Goal: Transaction & Acquisition: Purchase product/service

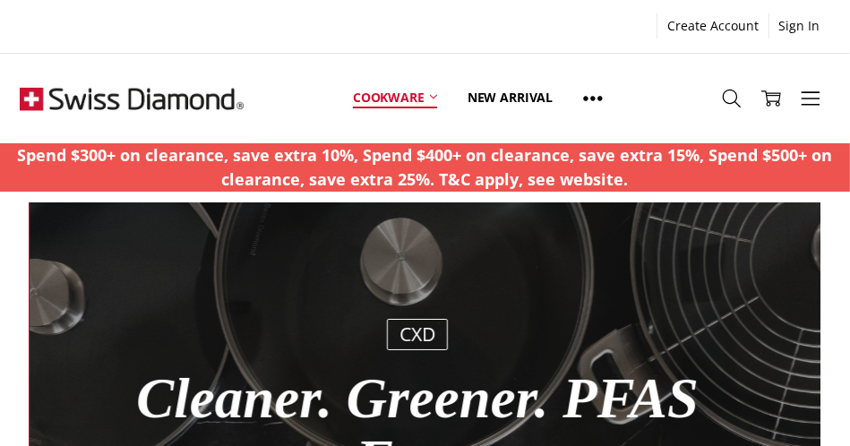
click at [437, 90] on link "Cookware" at bounding box center [395, 98] width 115 height 80
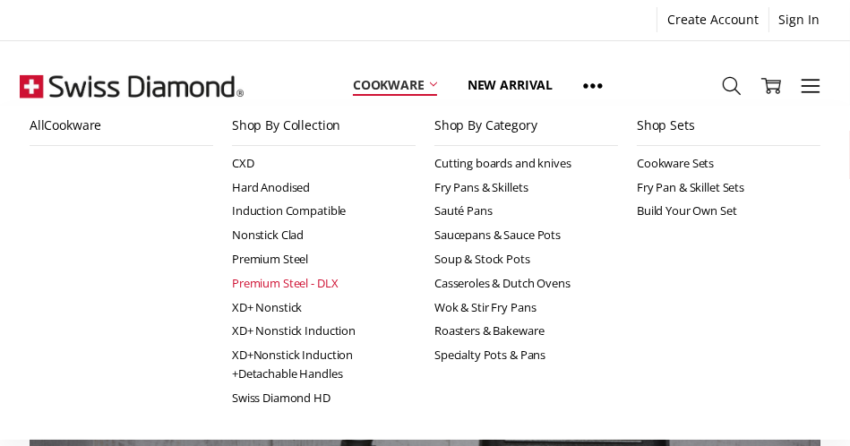
scroll to position [269, 0]
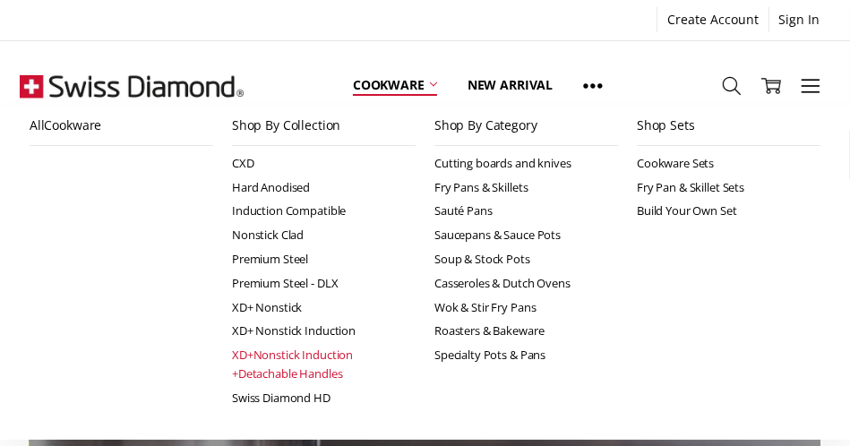
click at [256, 360] on link "XD+Nonstick Induction +Detachable Handles" at bounding box center [324, 364] width 184 height 43
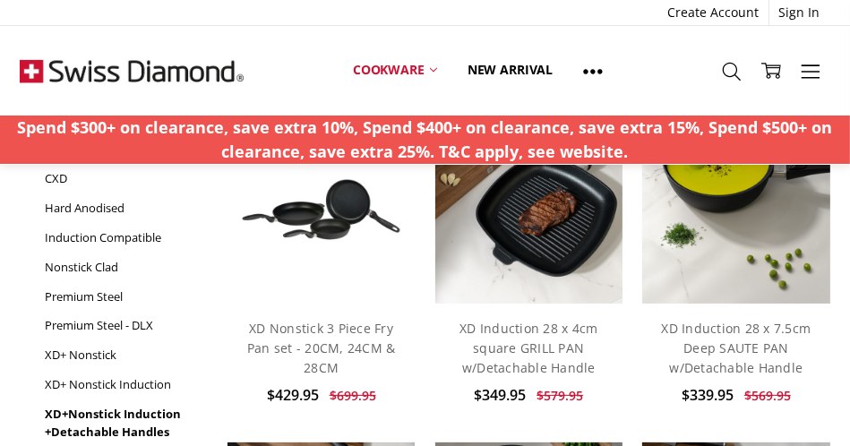
scroll to position [90, 0]
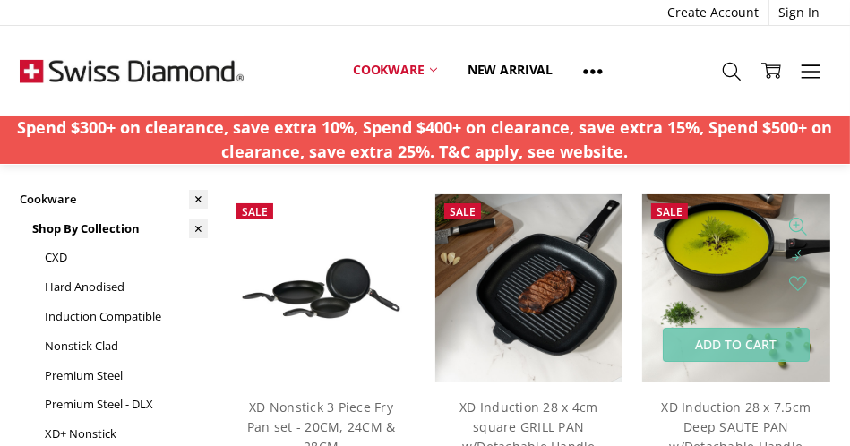
click at [701, 257] on img at bounding box center [735, 287] width 187 height 187
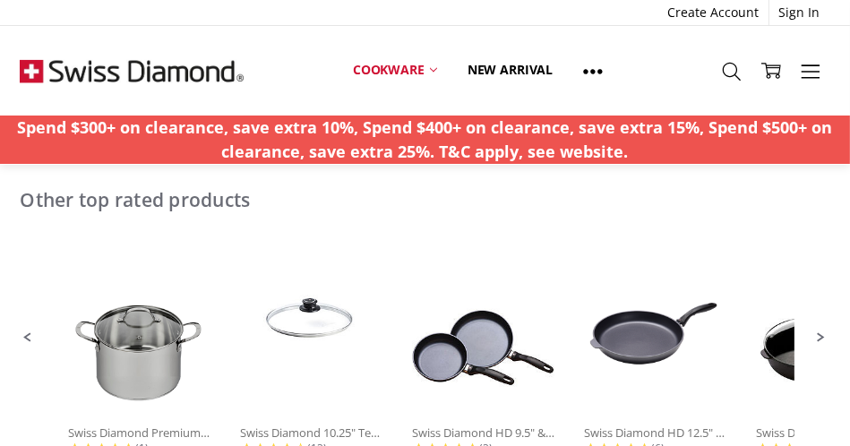
scroll to position [1254, 0]
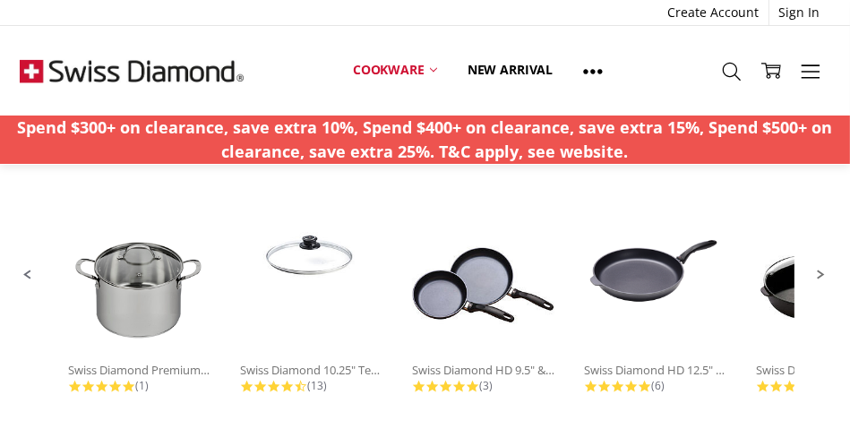
click at [825, 267] on span "Next Promoted Products Page" at bounding box center [822, 275] width 16 height 16
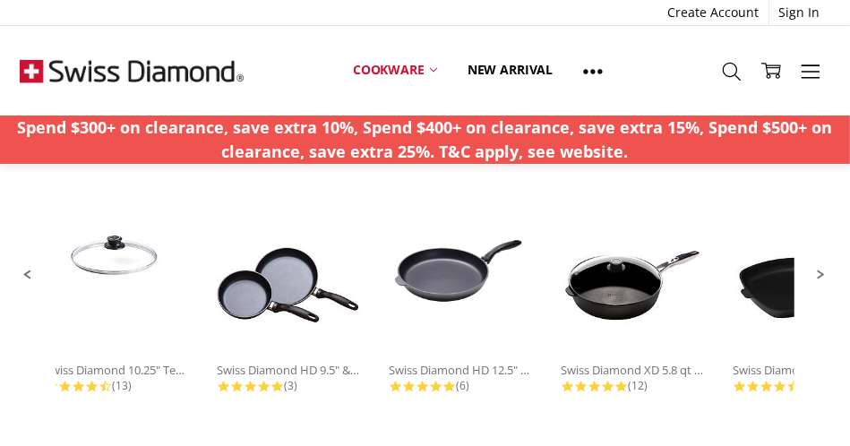
scroll to position [0, 288]
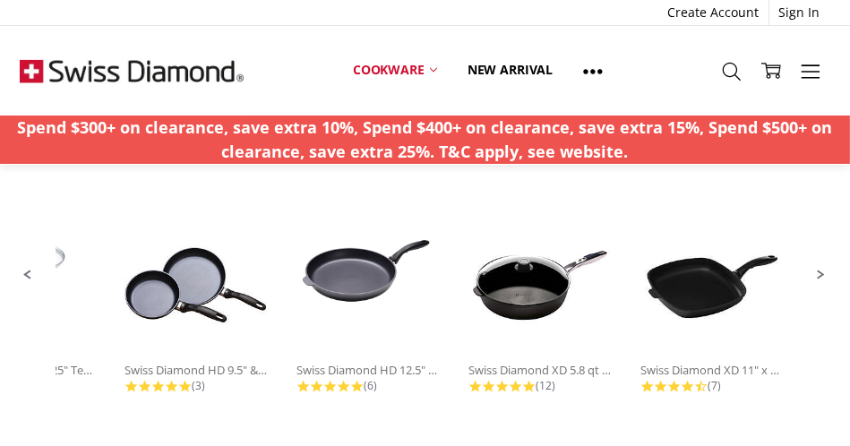
click at [825, 267] on span "Next Promoted Products Page" at bounding box center [822, 275] width 16 height 16
click at [819, 273] on span "Next Promoted Products Page" at bounding box center [822, 275] width 16 height 16
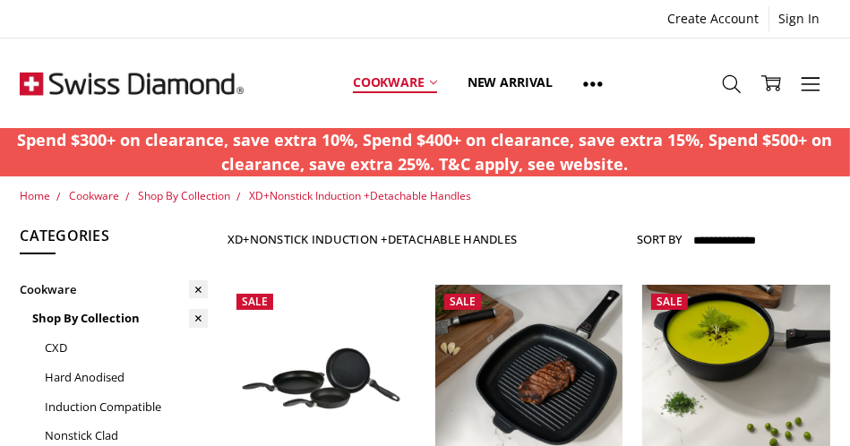
click at [377, 82] on link "Cookware" at bounding box center [395, 83] width 115 height 80
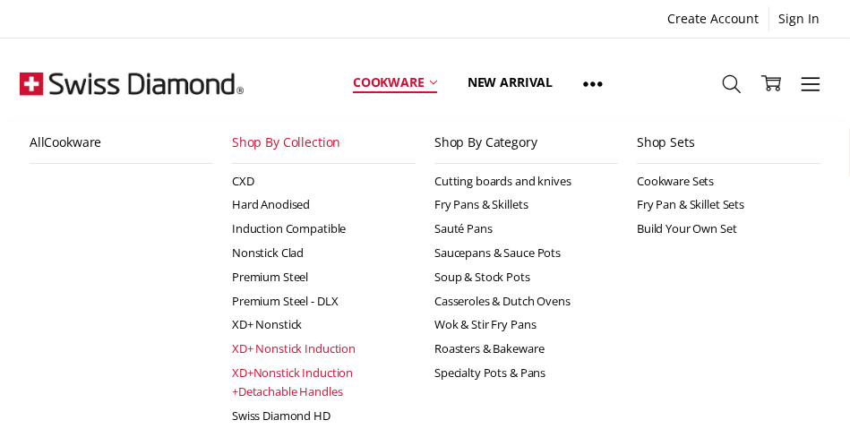
click at [257, 350] on link "XD+ Nonstick Induction" at bounding box center [324, 349] width 184 height 24
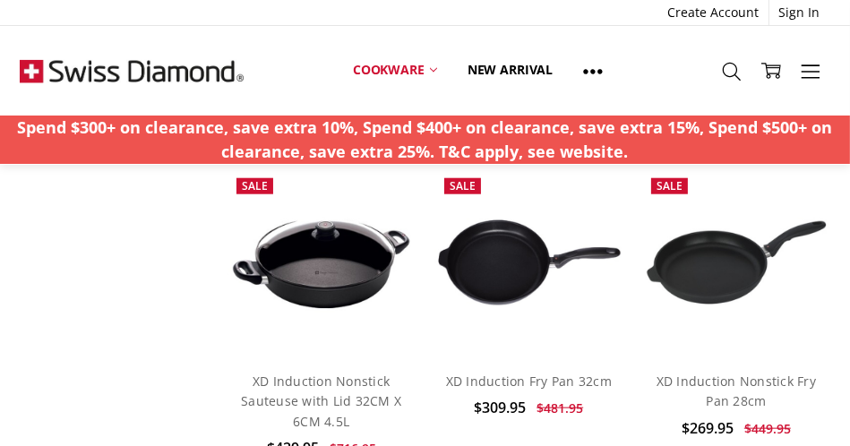
scroll to position [1434, 0]
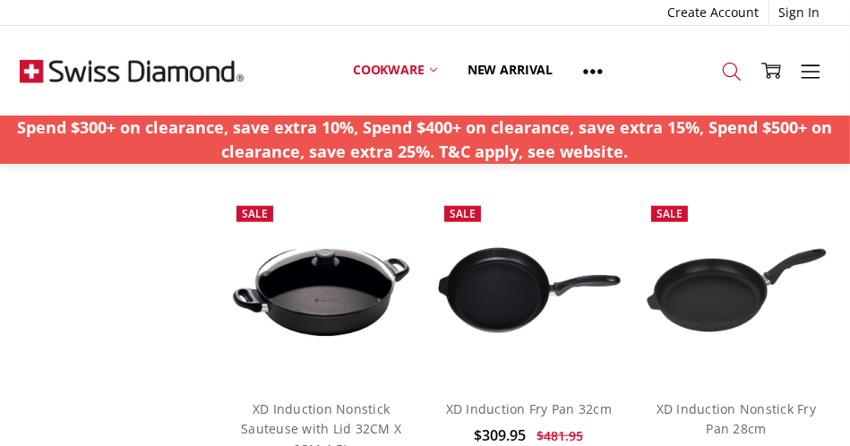
click at [726, 73] on icon at bounding box center [732, 72] width 20 height 20
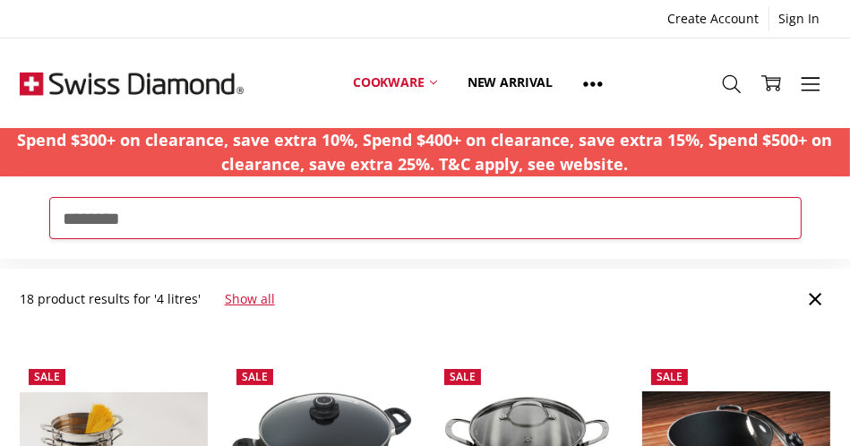
type input "********"
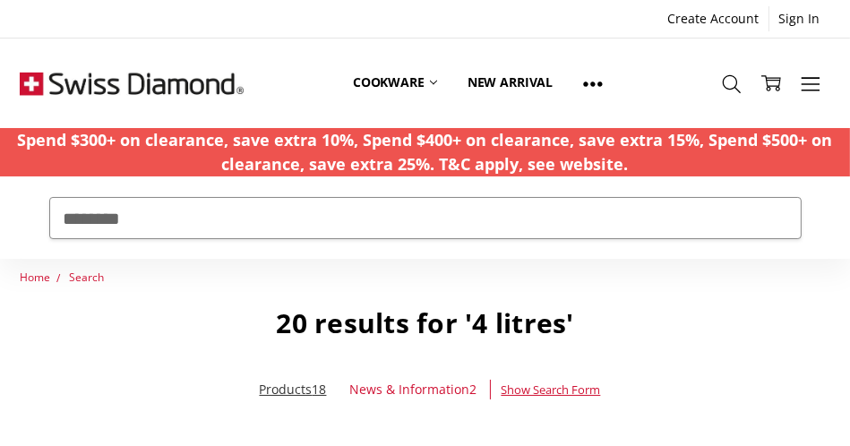
click at [302, 390] on link "Products 18" at bounding box center [293, 389] width 67 height 17
click at [289, 392] on link "Products 18" at bounding box center [293, 389] width 67 height 17
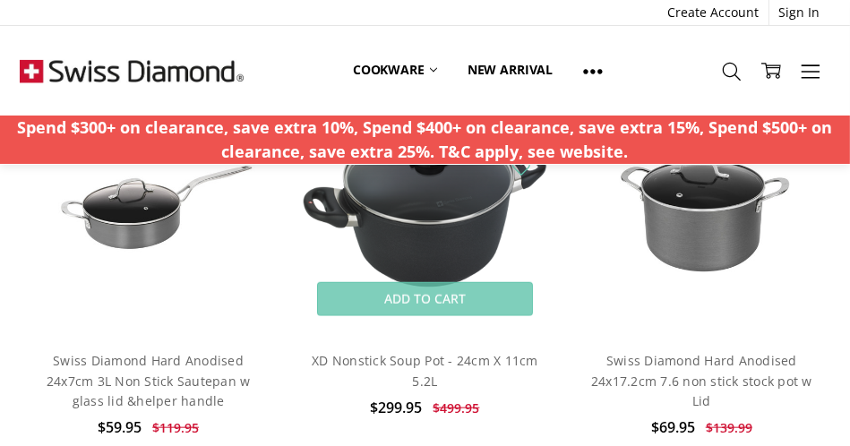
scroll to position [1434, 0]
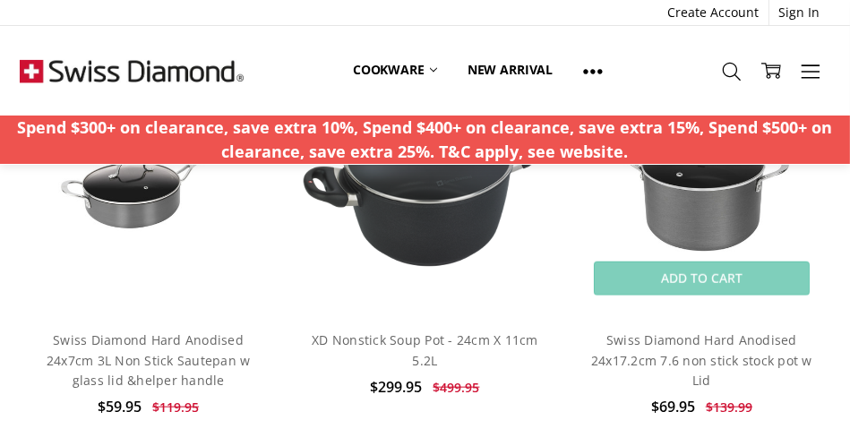
click at [728, 199] on img at bounding box center [701, 186] width 256 height 171
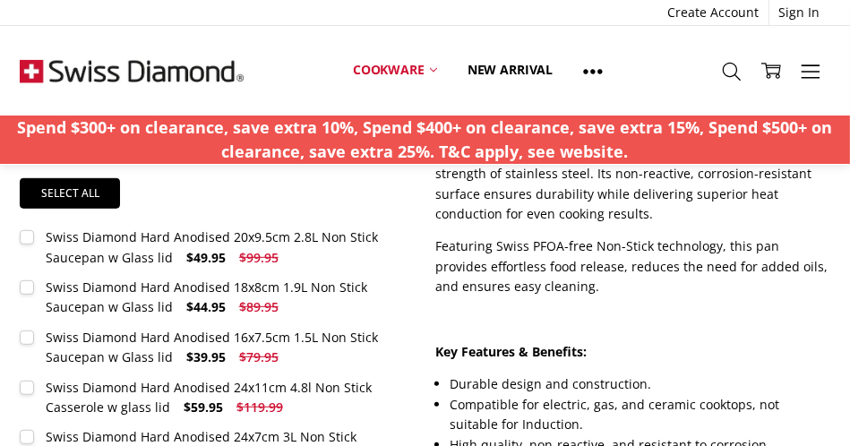
scroll to position [806, 0]
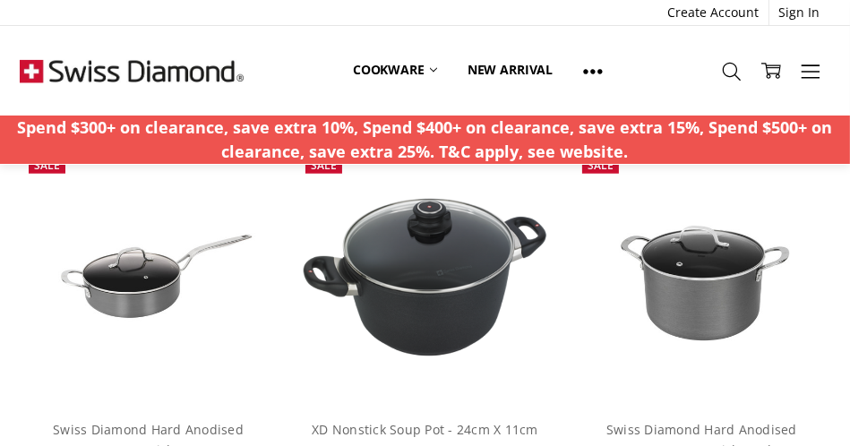
scroll to position [1434, 0]
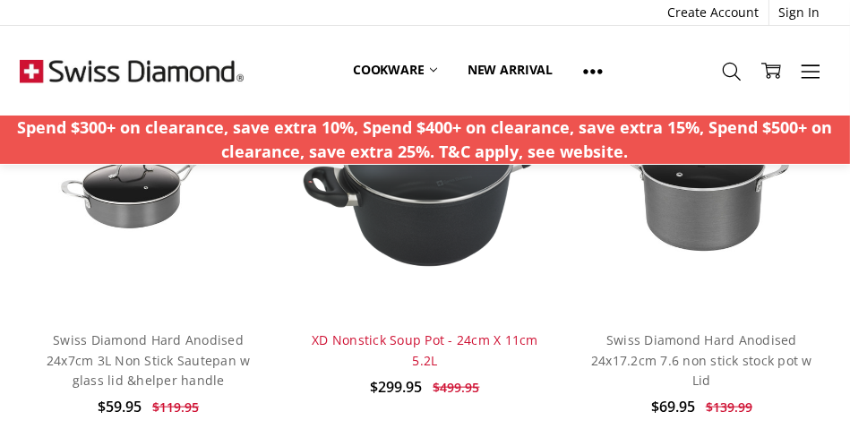
click at [377, 342] on link "XD Nonstick Soup Pot - 24cm X 11cm 5.2L" at bounding box center [425, 350] width 227 height 37
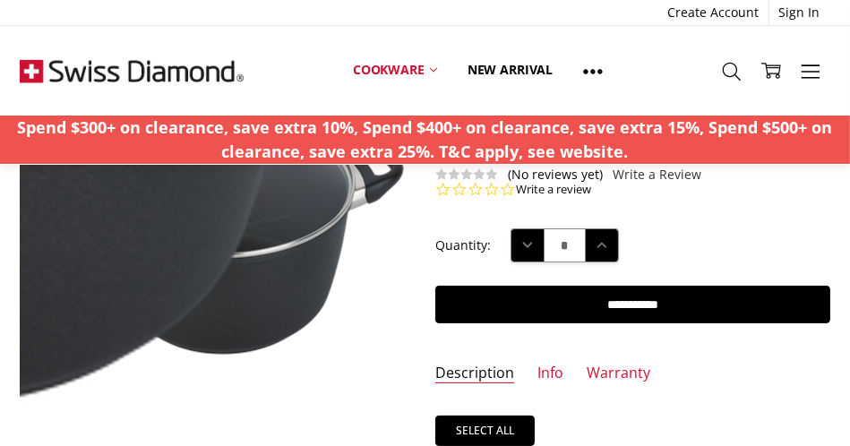
scroll to position [269, 0]
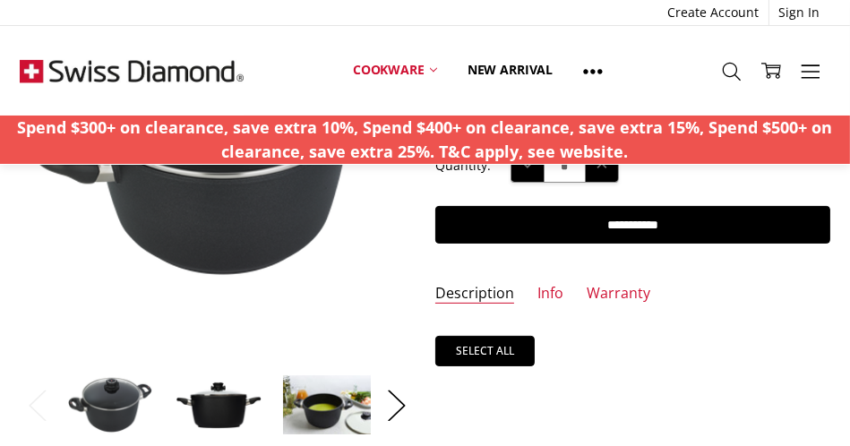
click at [501, 292] on link "Description" at bounding box center [474, 294] width 79 height 21
click at [440, 292] on link "Description" at bounding box center [474, 294] width 79 height 21
click at [555, 293] on link "Info" at bounding box center [551, 294] width 26 height 21
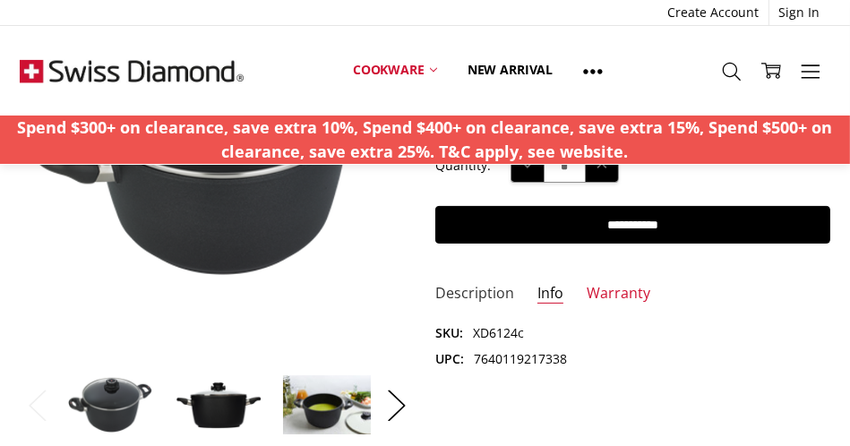
click at [489, 292] on link "Description" at bounding box center [474, 294] width 79 height 21
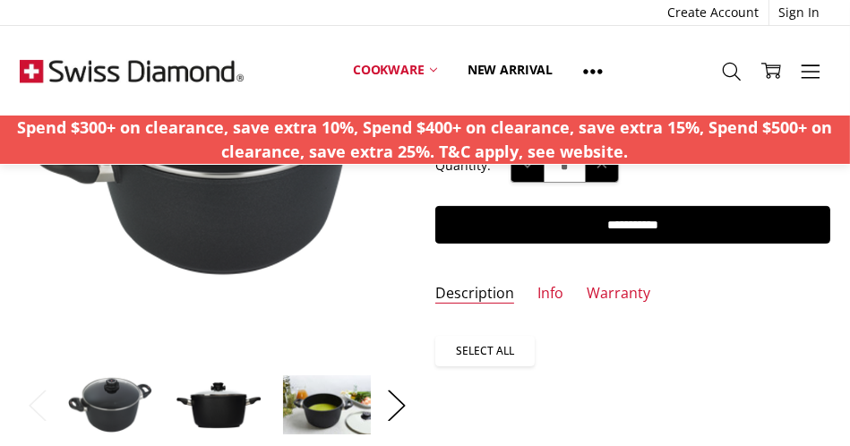
click at [472, 346] on link "Select all" at bounding box center [485, 351] width 100 height 30
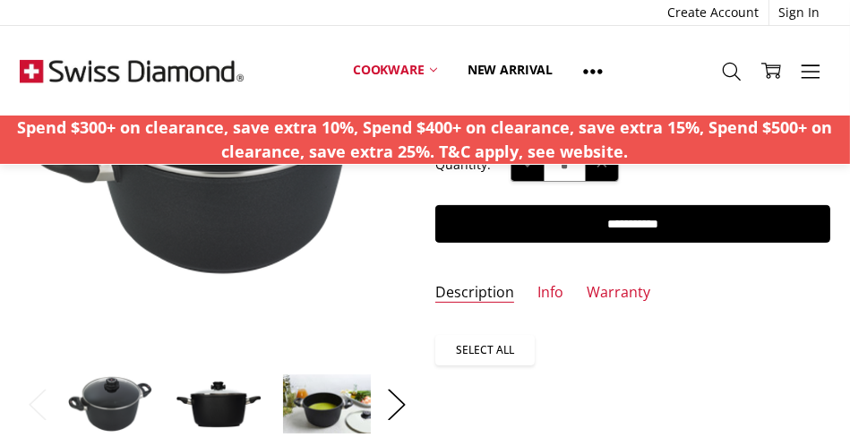
scroll to position [269, 0]
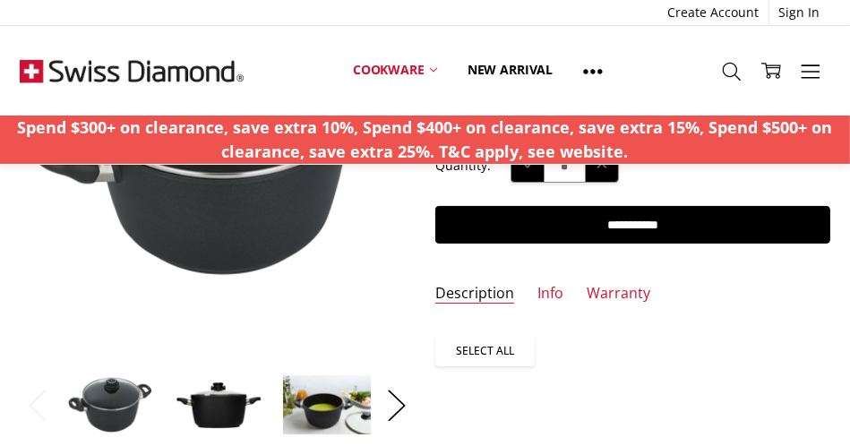
click at [470, 347] on link "Select all" at bounding box center [485, 351] width 100 height 30
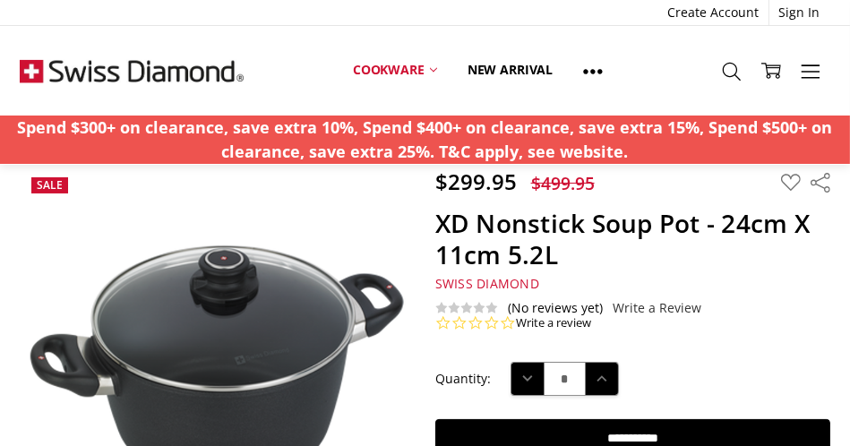
scroll to position [90, 0]
